Goal: Information Seeking & Learning: Find specific fact

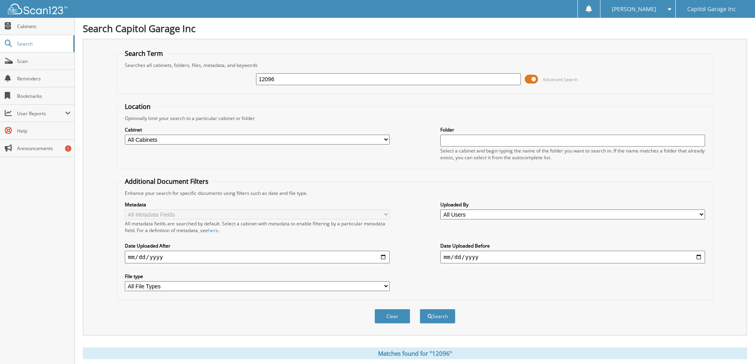
drag, startPoint x: 312, startPoint y: 85, endPoint x: 305, endPoint y: 82, distance: 7.7
click at [305, 83] on div "12096" at bounding box center [388, 79] width 265 height 13
drag, startPoint x: 260, startPoint y: 73, endPoint x: 243, endPoint y: 72, distance: 17.8
click at [243, 72] on div "12096 Advanced Search" at bounding box center [415, 79] width 588 height 21
type input "12148t"
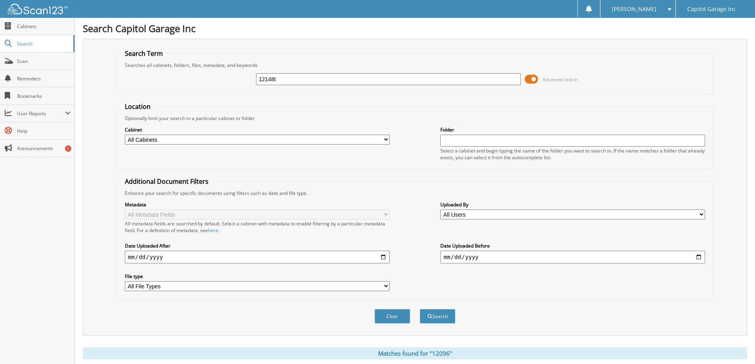
click at [420, 309] on button "Search" at bounding box center [438, 316] width 36 height 15
